Goal: Task Accomplishment & Management: Use online tool/utility

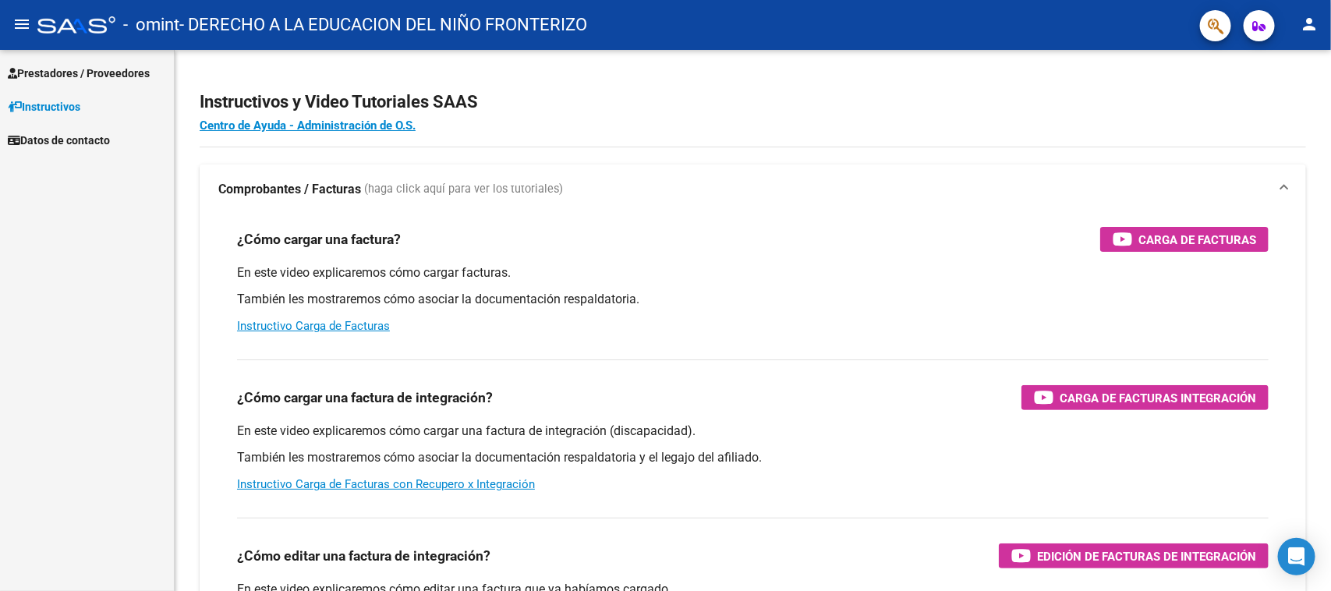
click at [87, 61] on link "Prestadores / Proveedores" at bounding box center [87, 73] width 174 height 34
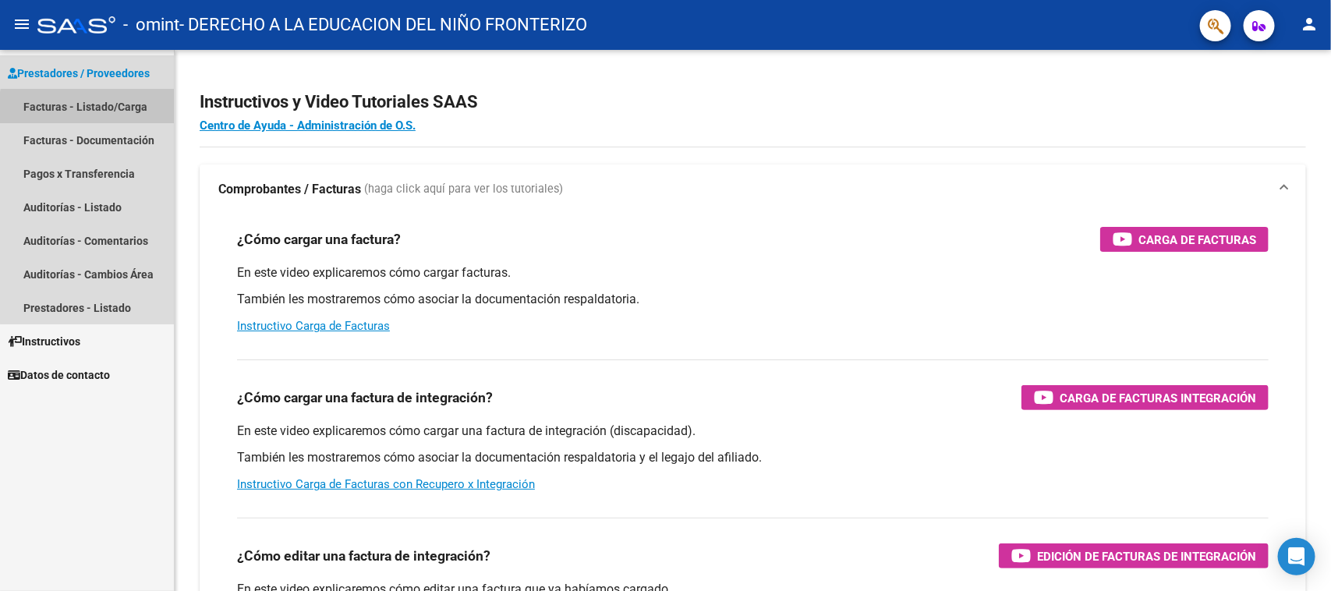
click at [97, 109] on link "Facturas - Listado/Carga" at bounding box center [87, 107] width 174 height 34
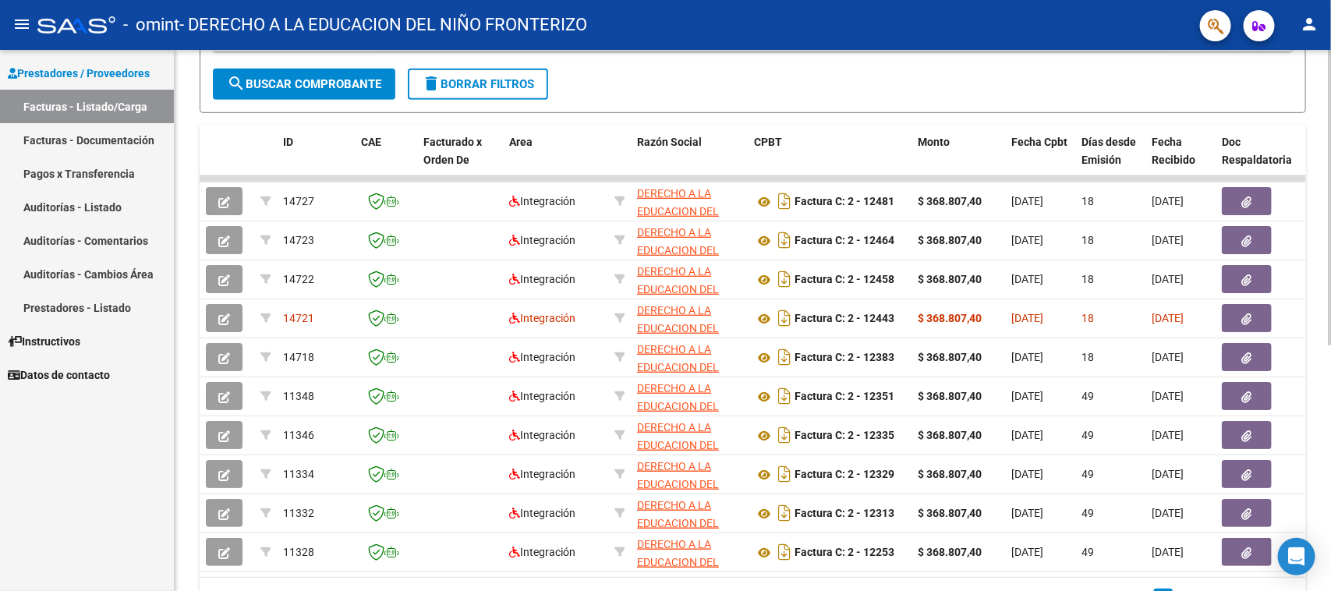
scroll to position [396, 0]
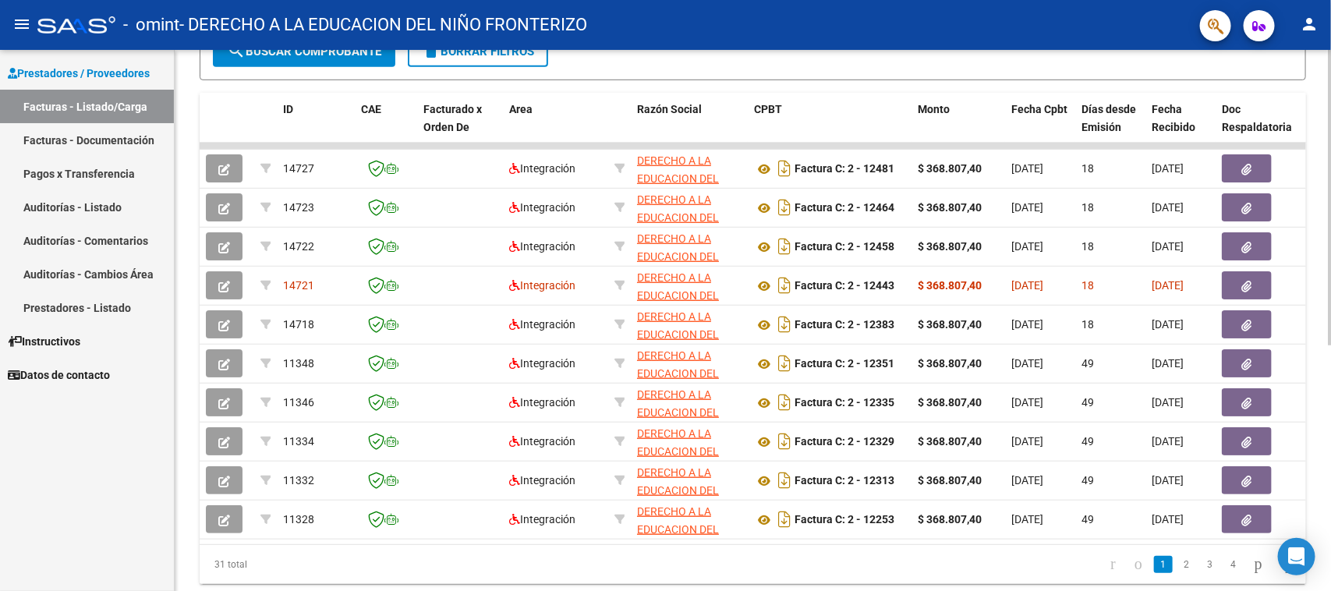
drag, startPoint x: 430, startPoint y: 466, endPoint x: 442, endPoint y: 544, distance: 79.0
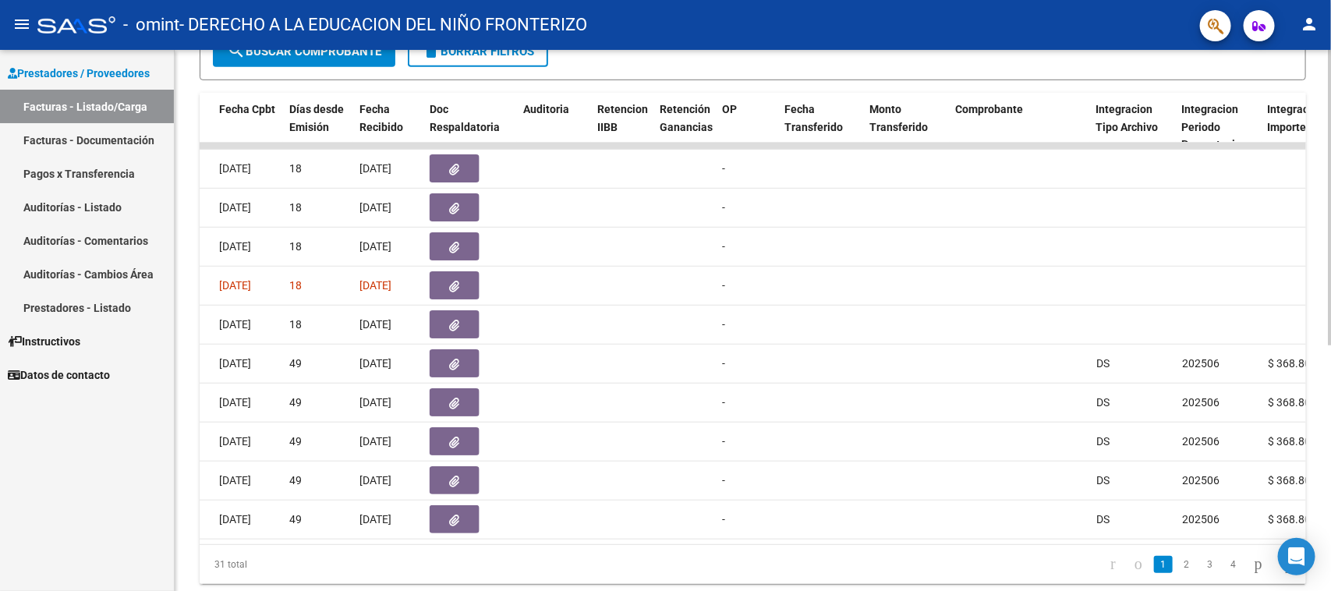
scroll to position [0, 0]
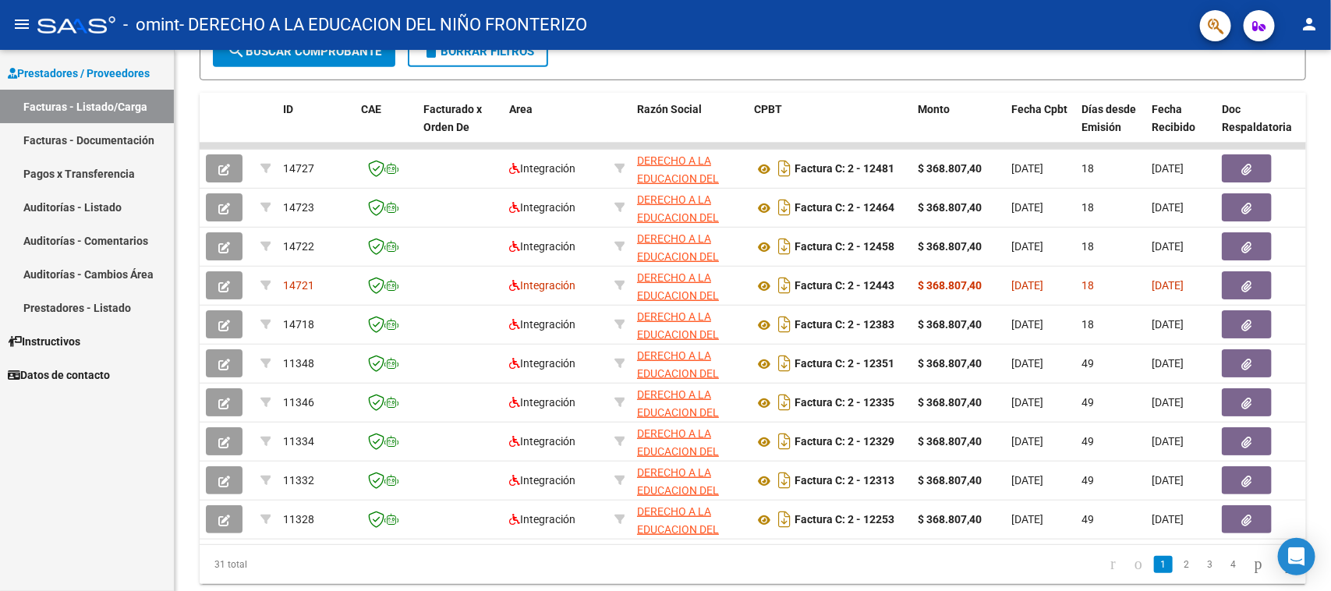
click at [1310, 29] on mat-icon "person" at bounding box center [1309, 24] width 19 height 19
click at [1265, 113] on button "exit_to_app Salir" at bounding box center [1277, 102] width 95 height 37
